Goal: Transaction & Acquisition: Book appointment/travel/reservation

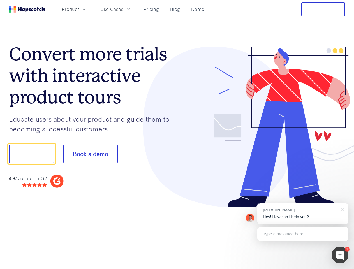
click at [177, 135] on div at bounding box center [261, 127] width 168 height 161
click at [79, 9] on span "Product" at bounding box center [70, 9] width 17 height 7
click at [123, 9] on span "Use Cases" at bounding box center [111, 9] width 23 height 7
click at [323, 9] on button "Free Trial" at bounding box center [323, 9] width 44 height 14
click at [31, 154] on button "Show me!" at bounding box center [31, 154] width 45 height 18
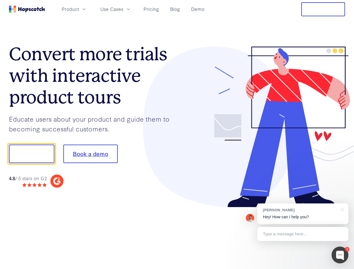
click at [90, 154] on button "Book a demo" at bounding box center [90, 154] width 54 height 18
click at [340, 255] on div at bounding box center [340, 255] width 17 height 17
click at [303, 214] on div "[PERSON_NAME] Hey! How can I help you?" at bounding box center [302, 213] width 91 height 21
click at [341, 209] on div at bounding box center [295, 153] width 105 height 187
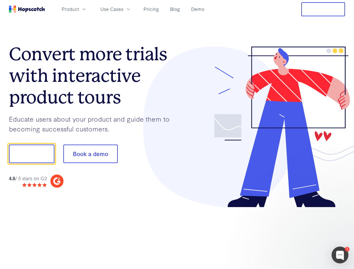
click at [303, 234] on div at bounding box center [295, 191] width 105 height 112
